Goal: Information Seeking & Learning: Learn about a topic

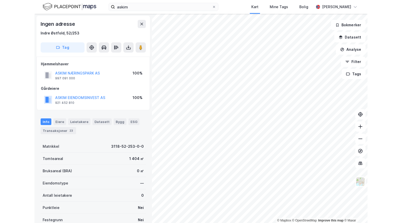
scroll to position [1, 0]
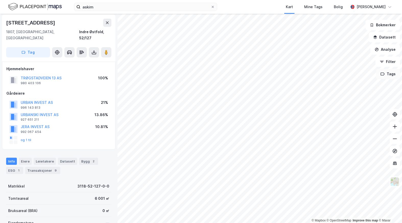
scroll to position [1, 0]
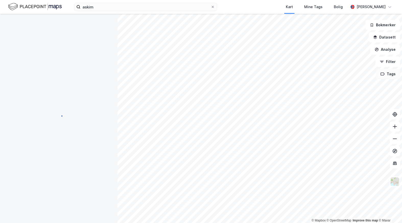
scroll to position [1, 0]
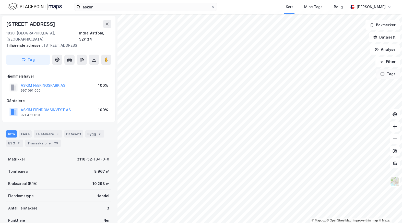
scroll to position [1, 0]
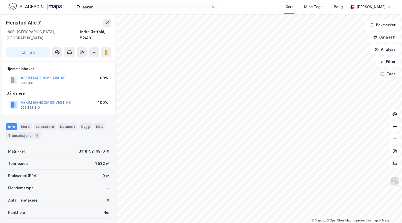
scroll to position [1, 0]
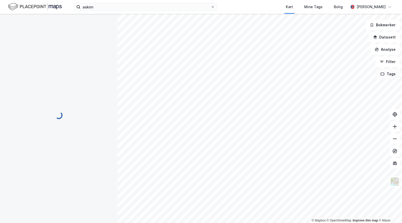
scroll to position [1, 0]
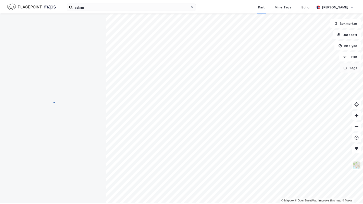
scroll to position [1, 0]
